Goal: Obtain resource: Download file/media

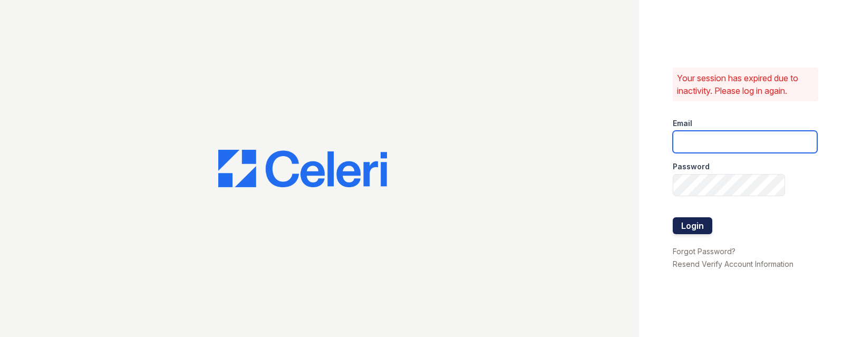
type input "[PERSON_NAME][EMAIL_ADDRESS][DOMAIN_NAME]"
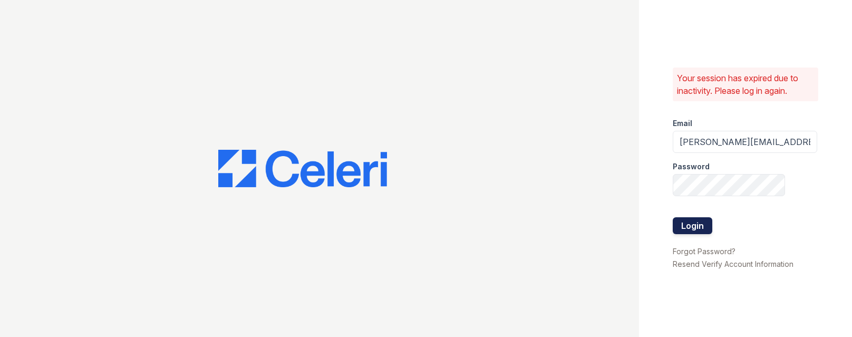
click at [696, 217] on button "Login" at bounding box center [692, 225] width 40 height 17
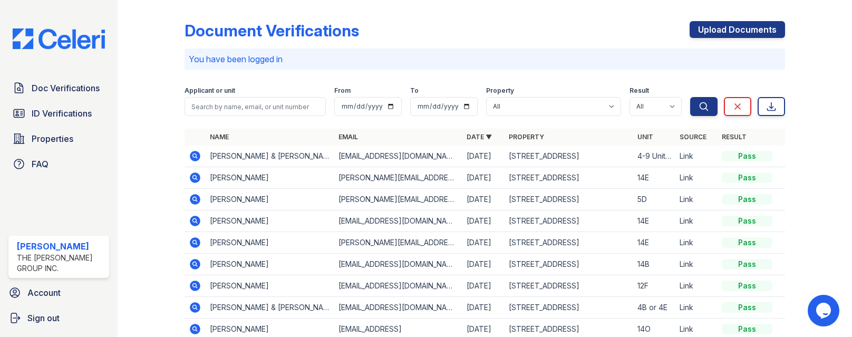
click at [196, 153] on icon at bounding box center [195, 156] width 11 height 11
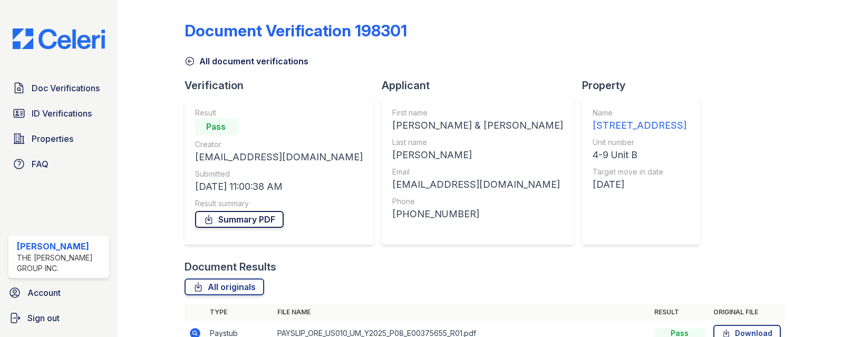
click at [236, 218] on link "Summary PDF" at bounding box center [239, 219] width 89 height 17
click at [227, 278] on link "All originals" at bounding box center [224, 286] width 80 height 17
